Goal: Navigation & Orientation: Find specific page/section

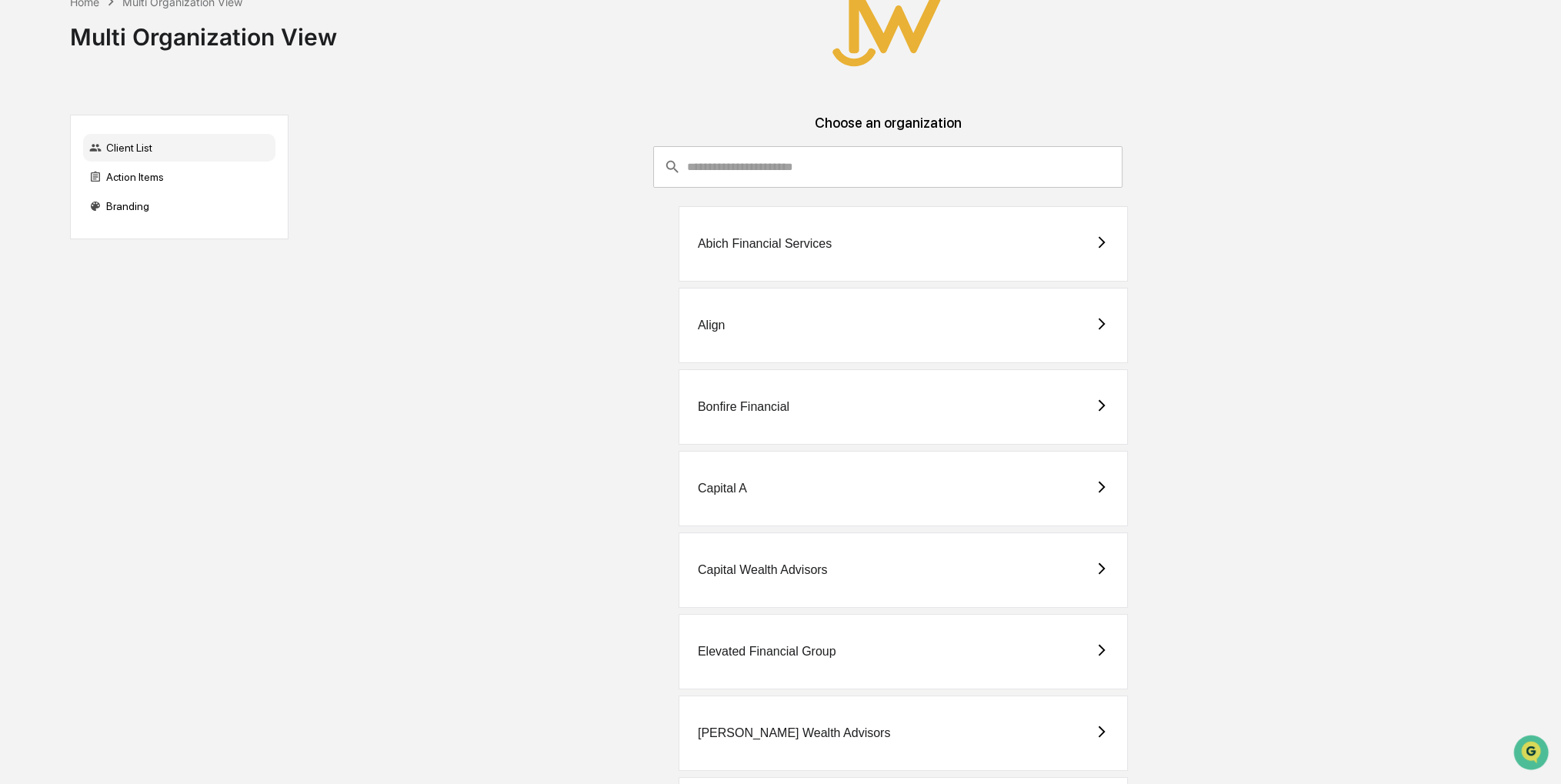
scroll to position [77, 0]
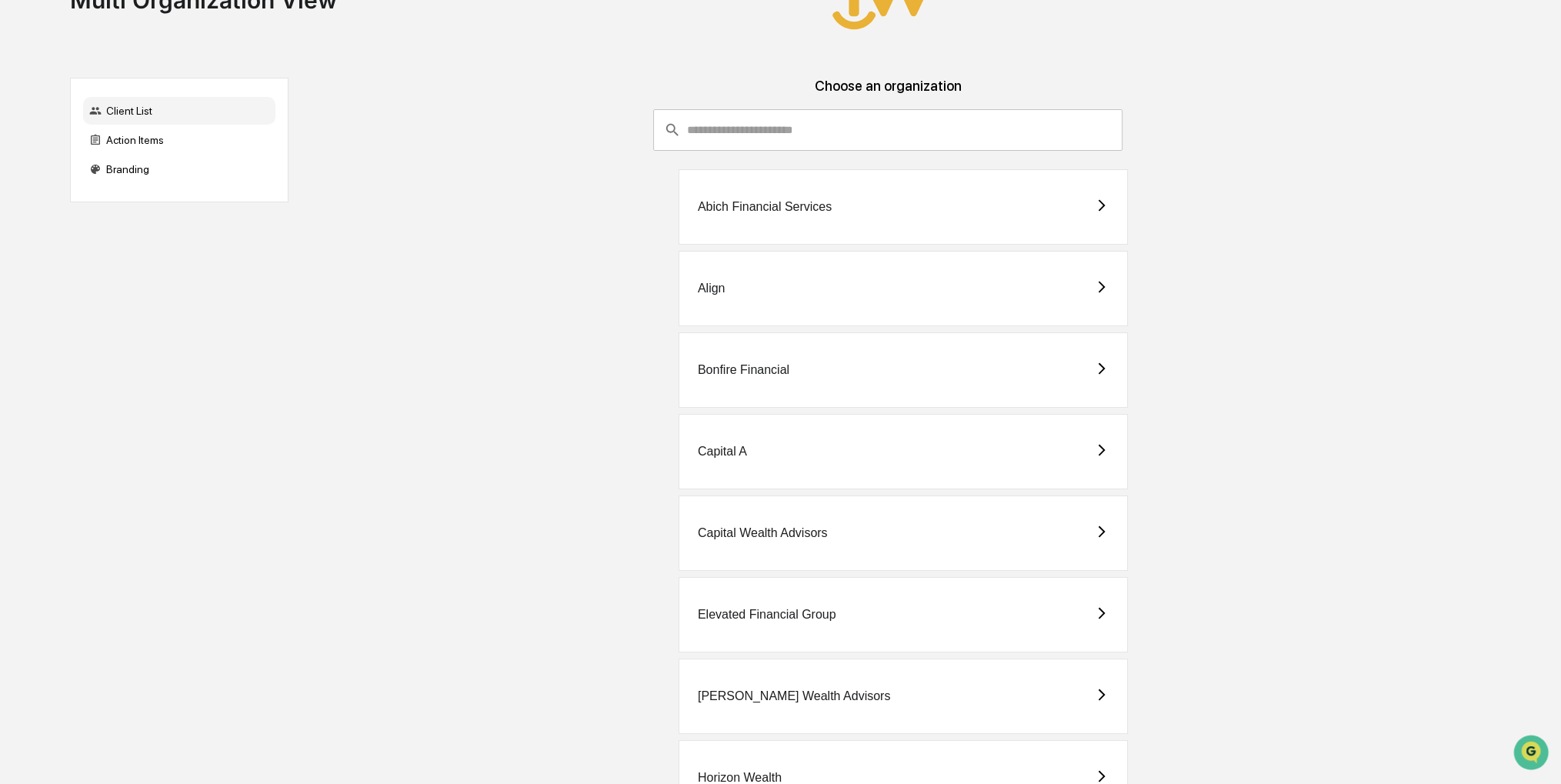
click at [902, 428] on div "Capital A" at bounding box center [903, 451] width 449 height 76
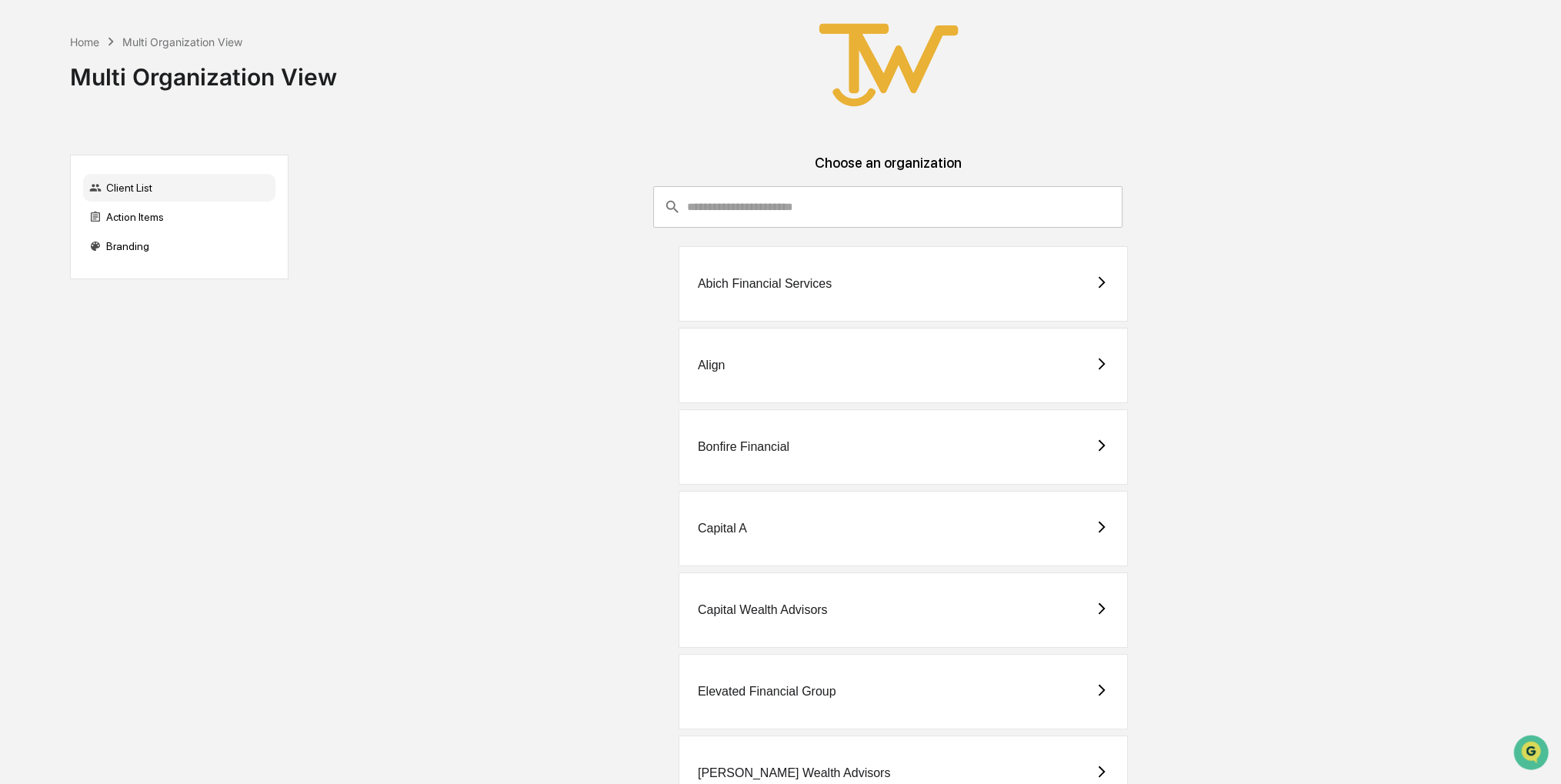
click at [862, 581] on div "Capital Wealth Advisors" at bounding box center [903, 609] width 449 height 76
click at [904, 525] on div "Capital A" at bounding box center [903, 528] width 449 height 76
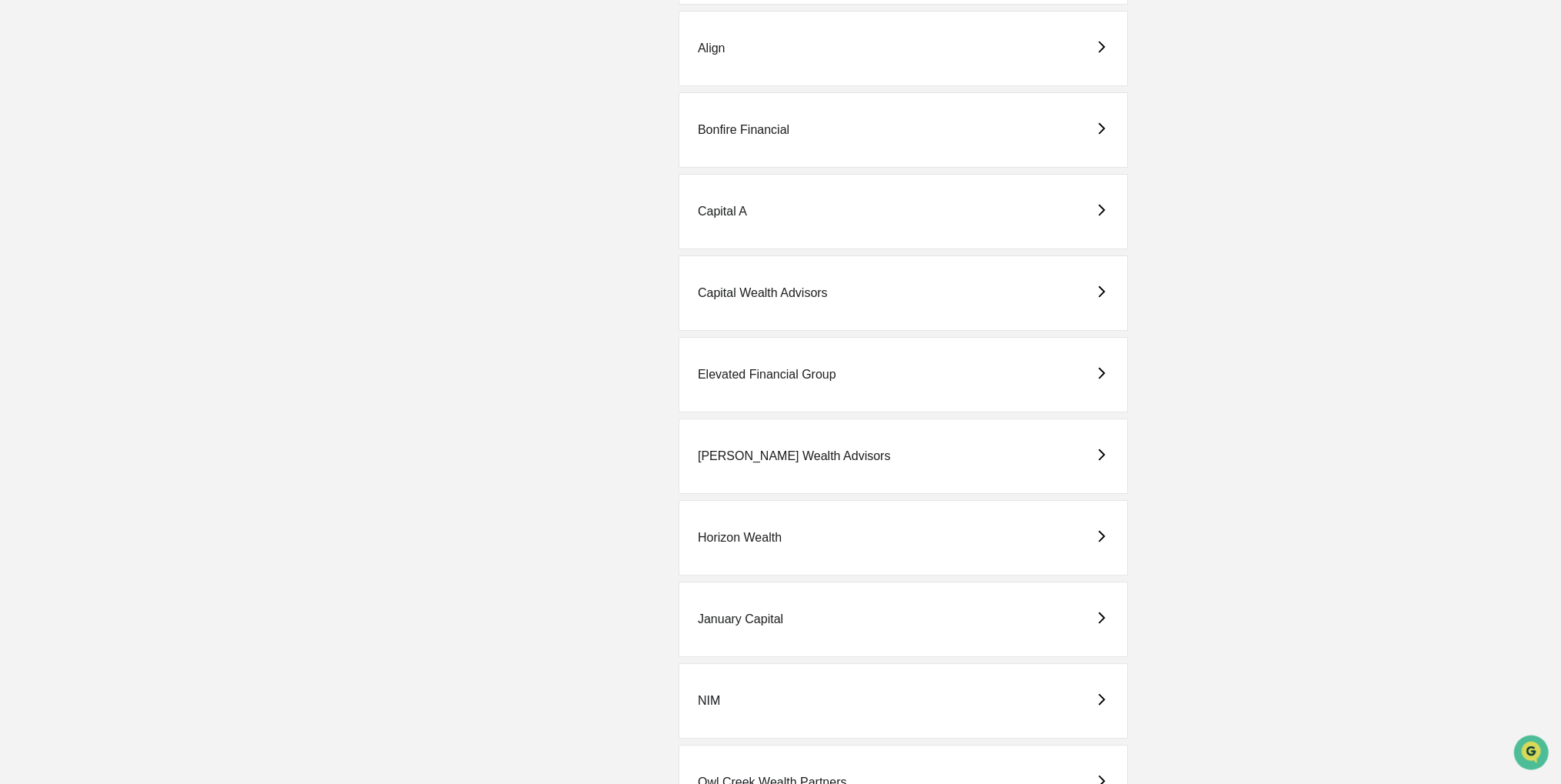
scroll to position [615, 0]
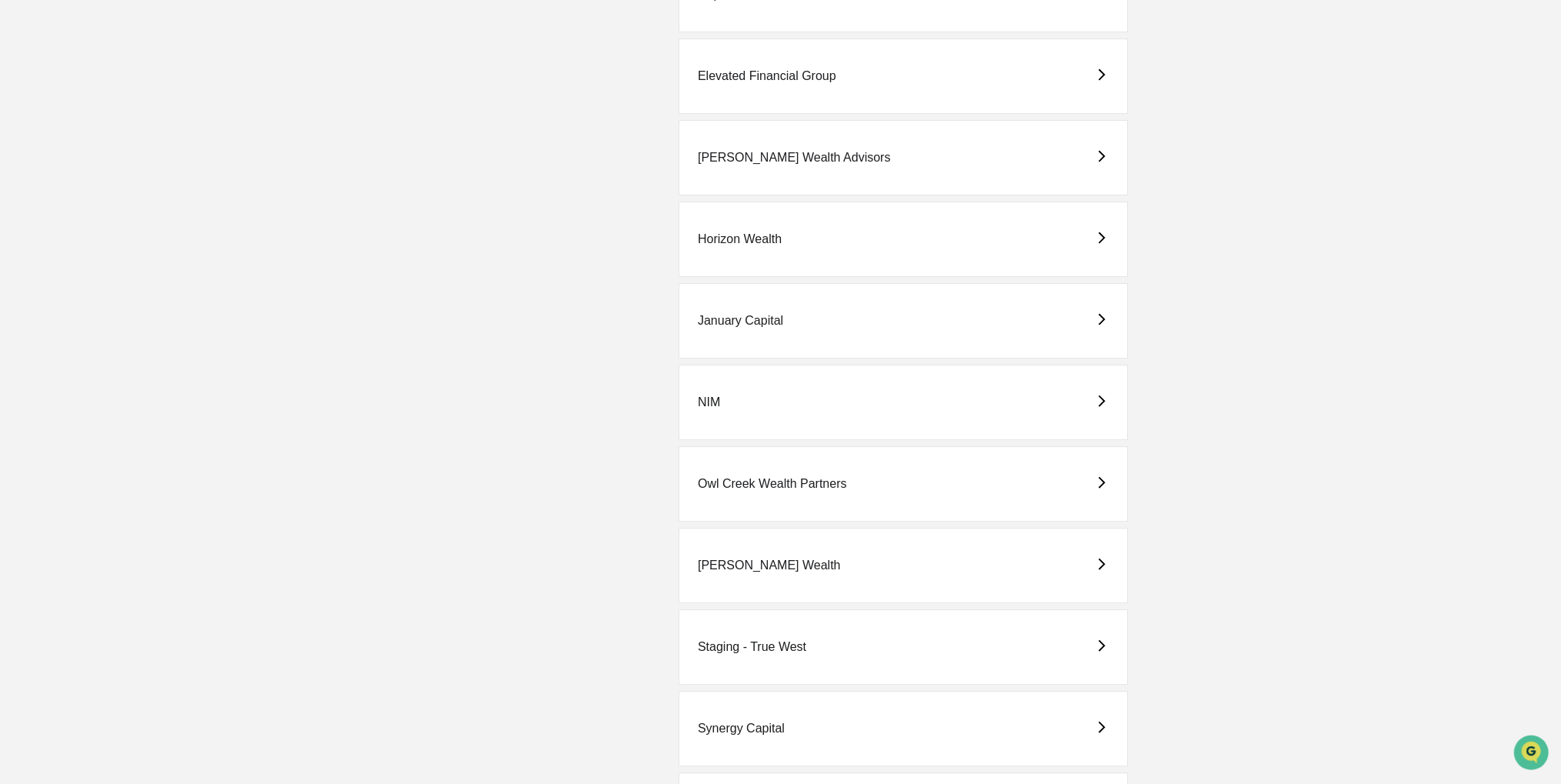
click at [805, 560] on div "[PERSON_NAME] Wealth" at bounding box center [903, 565] width 449 height 76
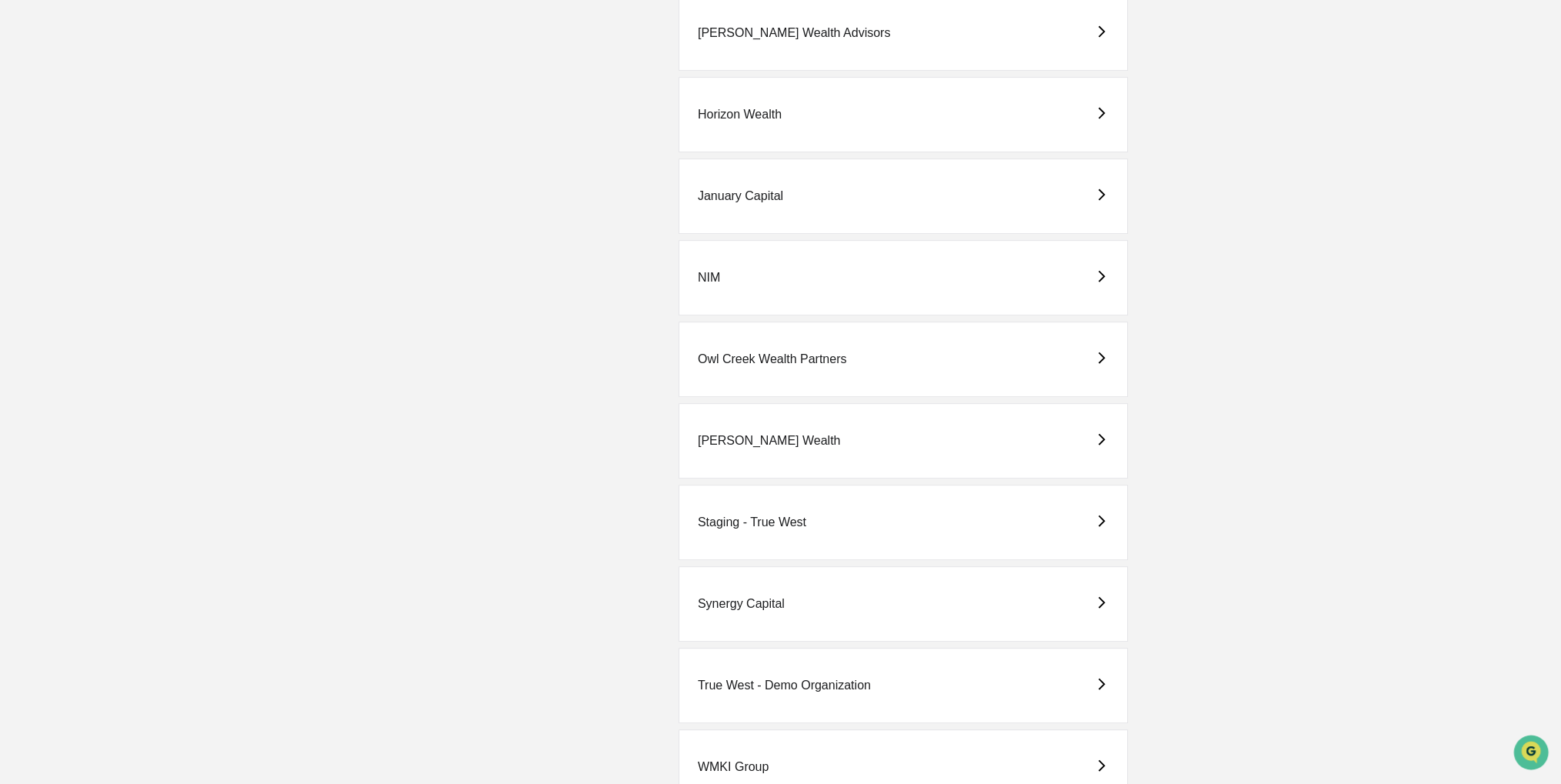
scroll to position [789, 0]
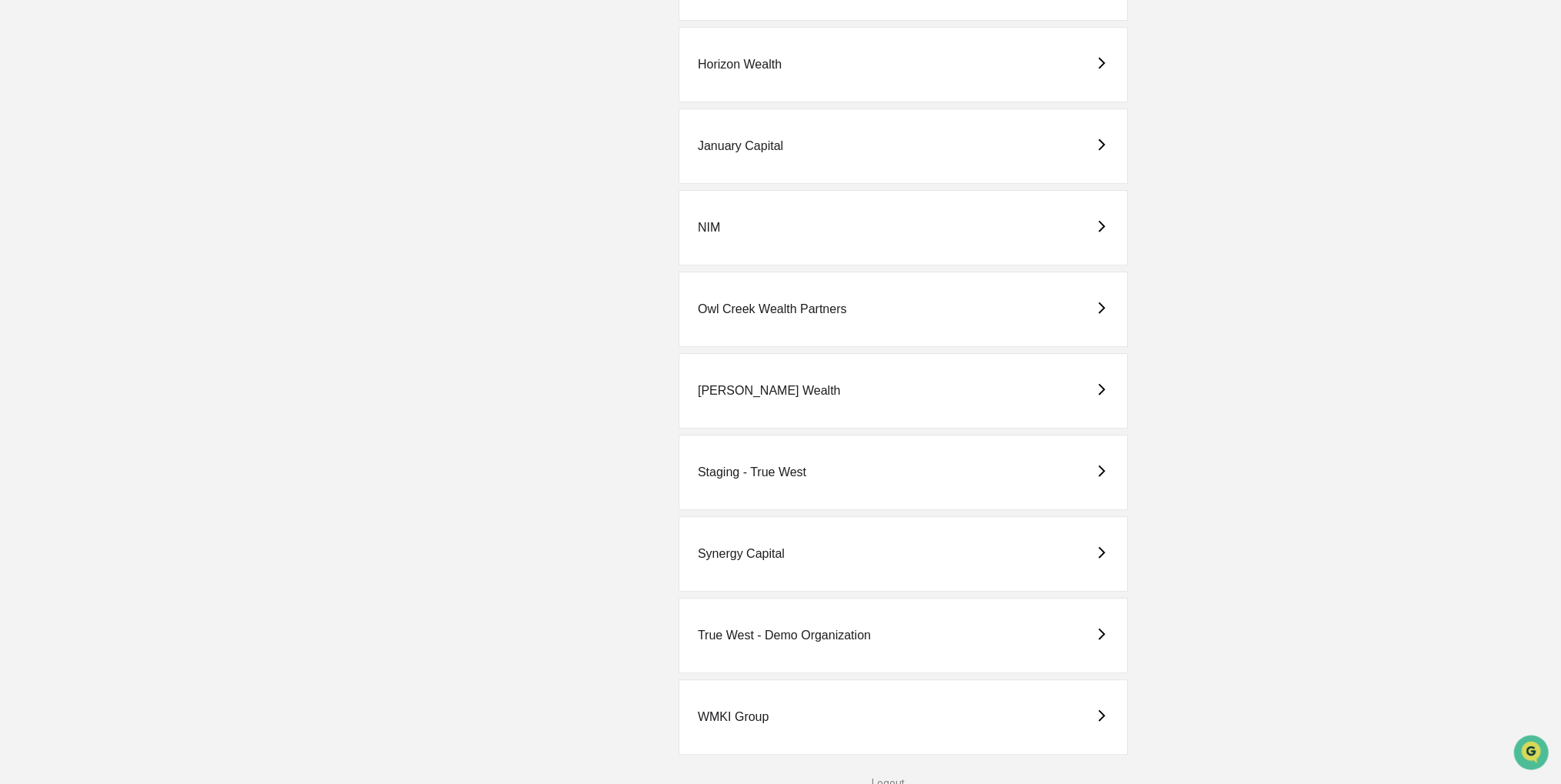
click at [844, 373] on div "[PERSON_NAME] Wealth" at bounding box center [903, 390] width 449 height 76
